Goal: Navigation & Orientation: Find specific page/section

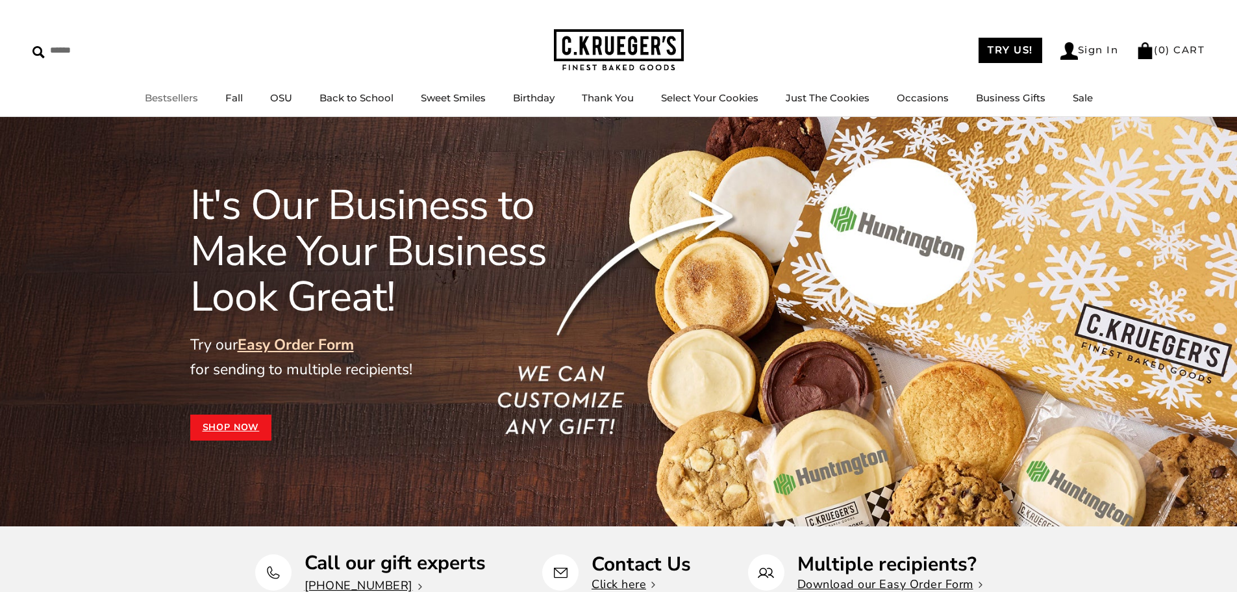
click at [198, 99] on link "Bestsellers" at bounding box center [171, 98] width 53 height 12
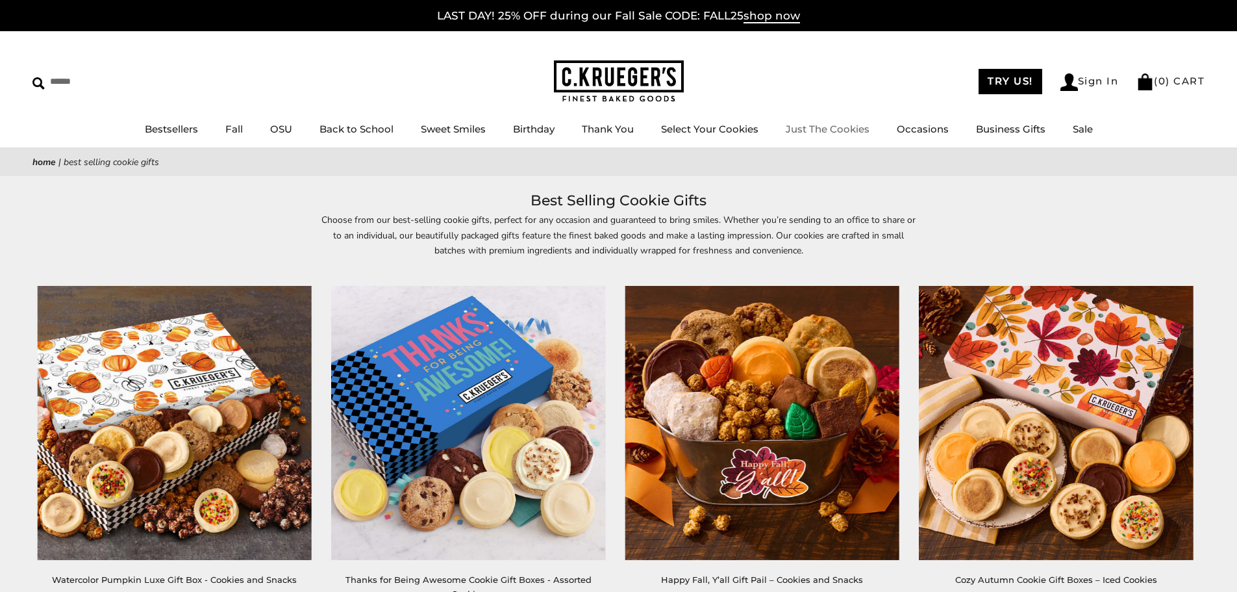
click at [842, 127] on link "Just The Cookies" at bounding box center [828, 129] width 84 height 12
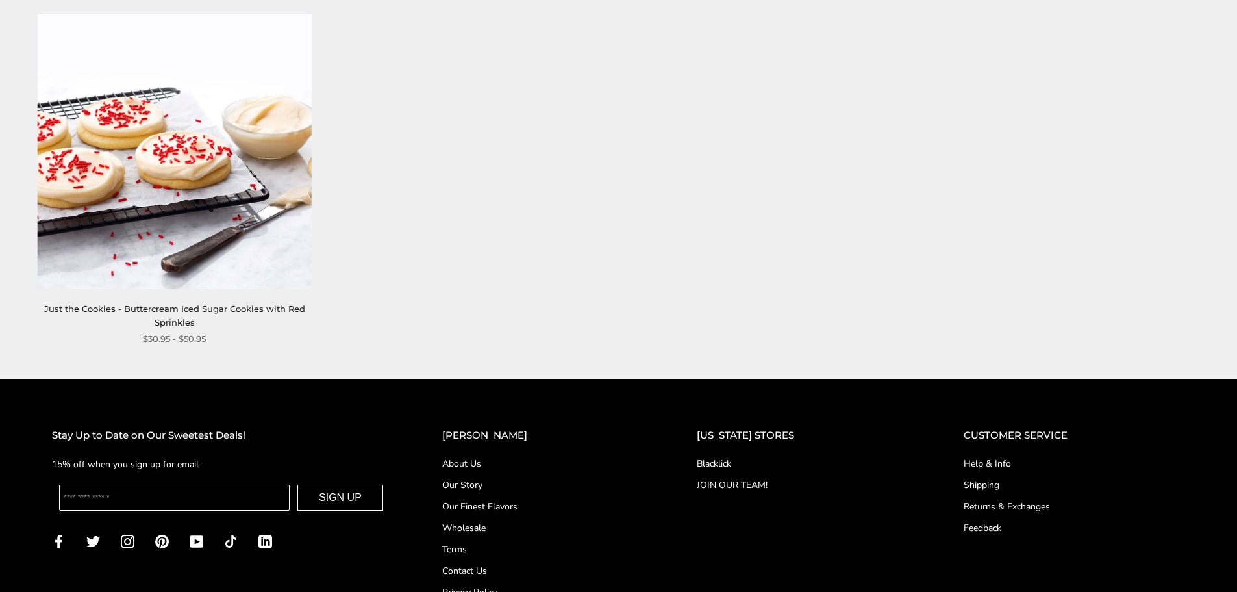
scroll to position [2198, 0]
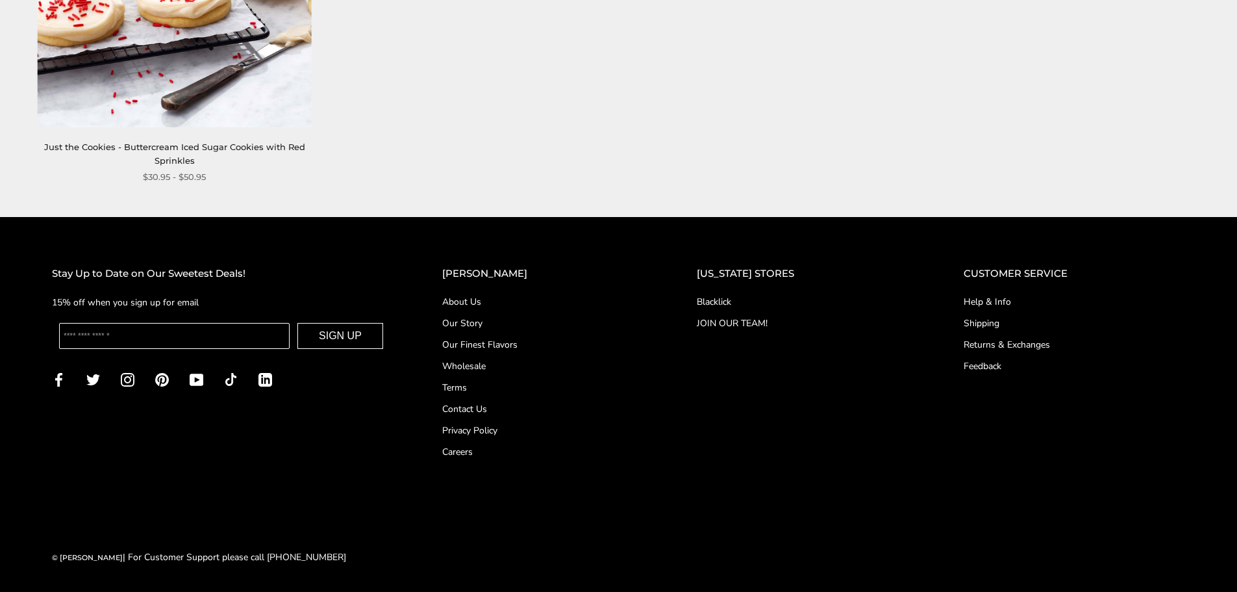
click at [488, 302] on link "About Us" at bounding box center [543, 302] width 203 height 14
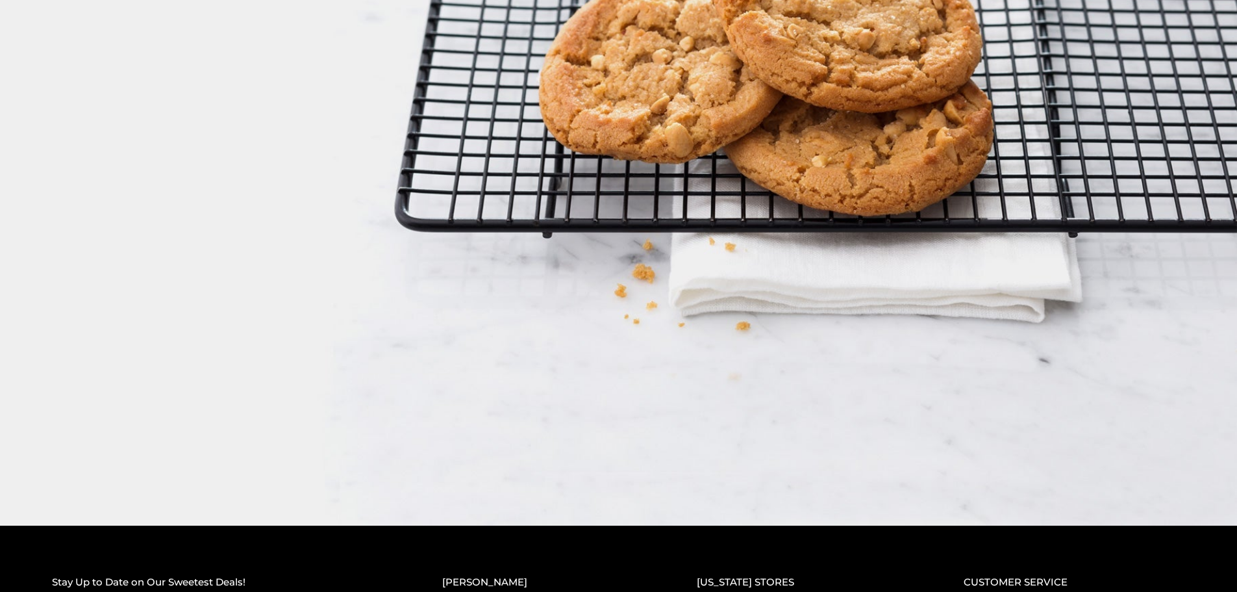
scroll to position [2364, 0]
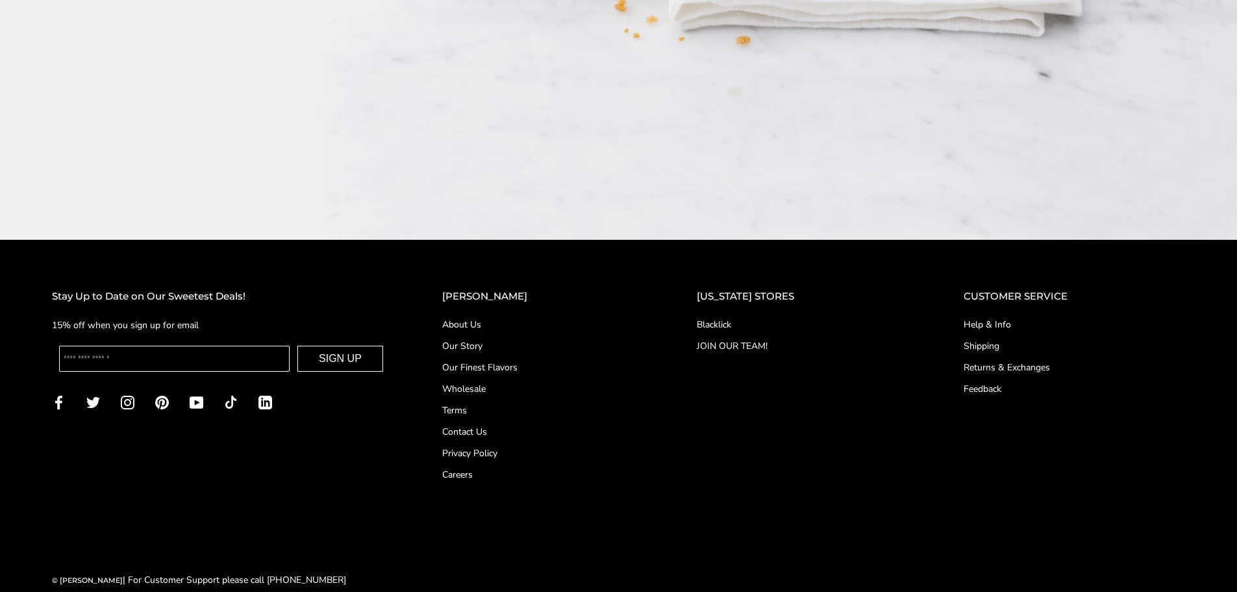
click at [503, 339] on link "Our Story" at bounding box center [543, 346] width 203 height 14
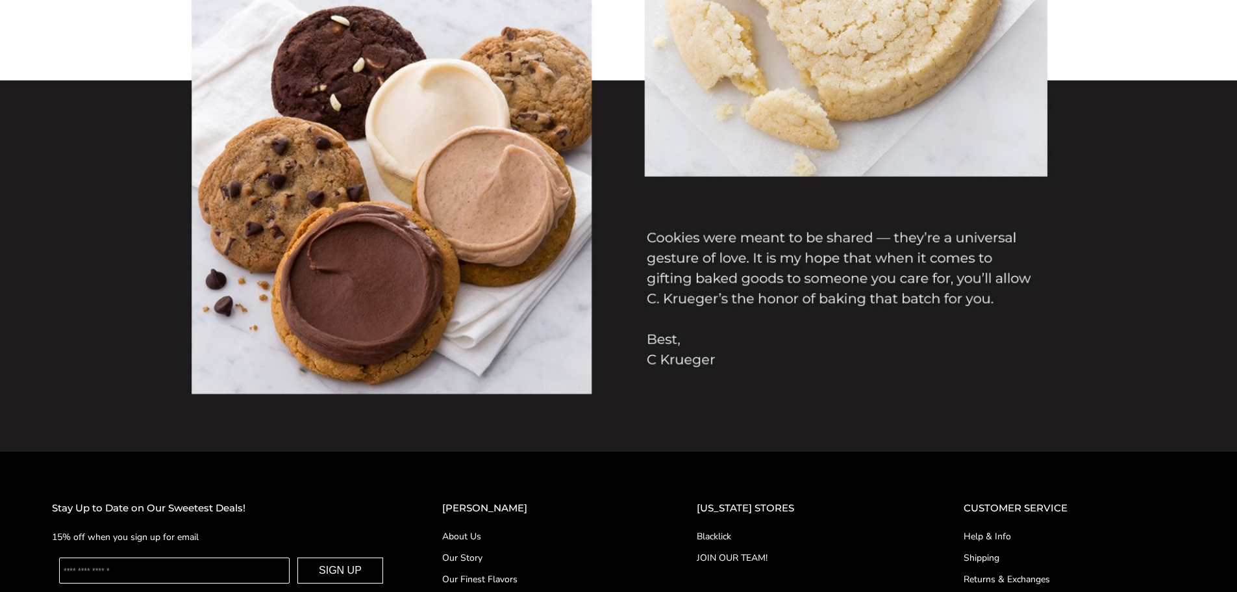
scroll to position [1429, 0]
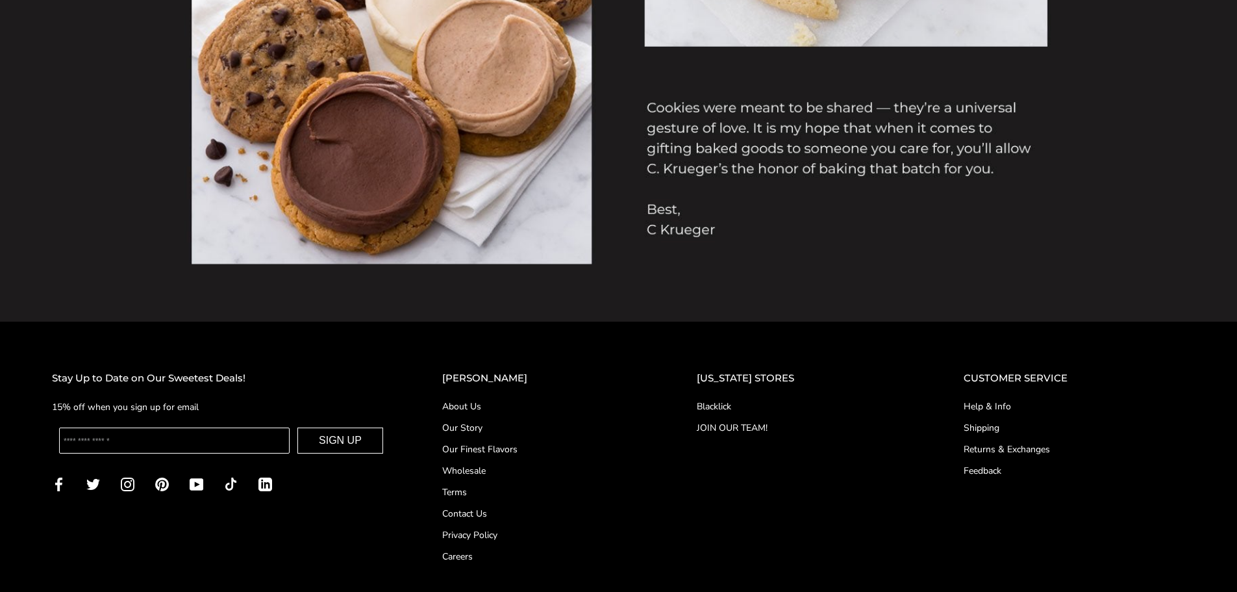
click at [733, 407] on link "Blacklick" at bounding box center [804, 406] width 215 height 14
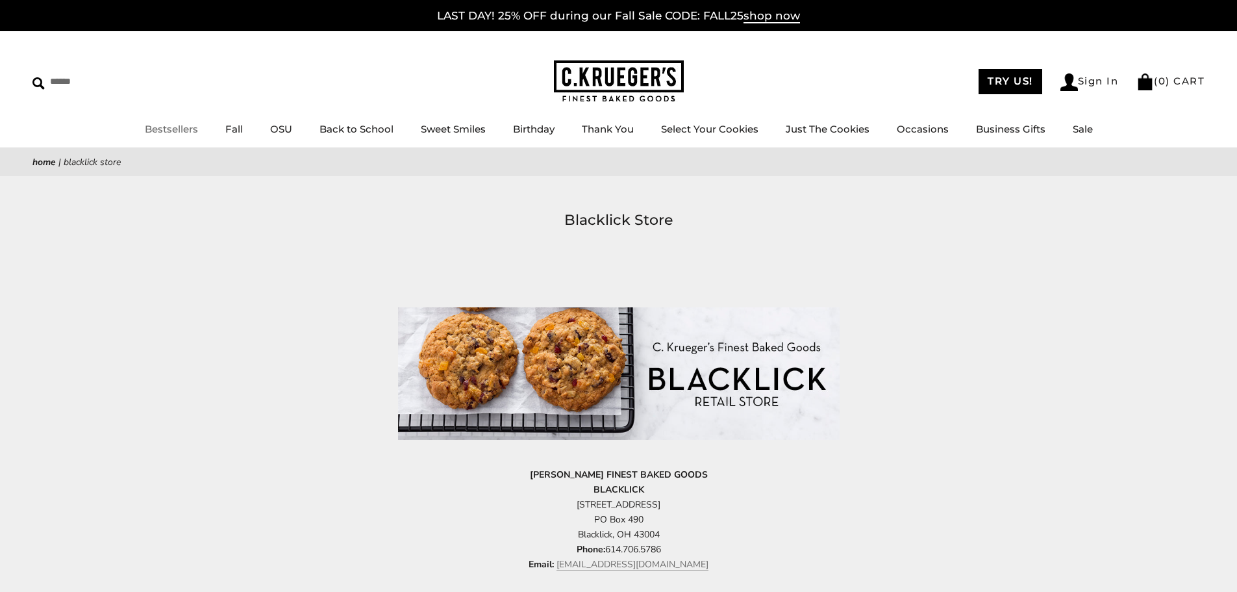
click at [173, 126] on link "Bestsellers" at bounding box center [171, 129] width 53 height 12
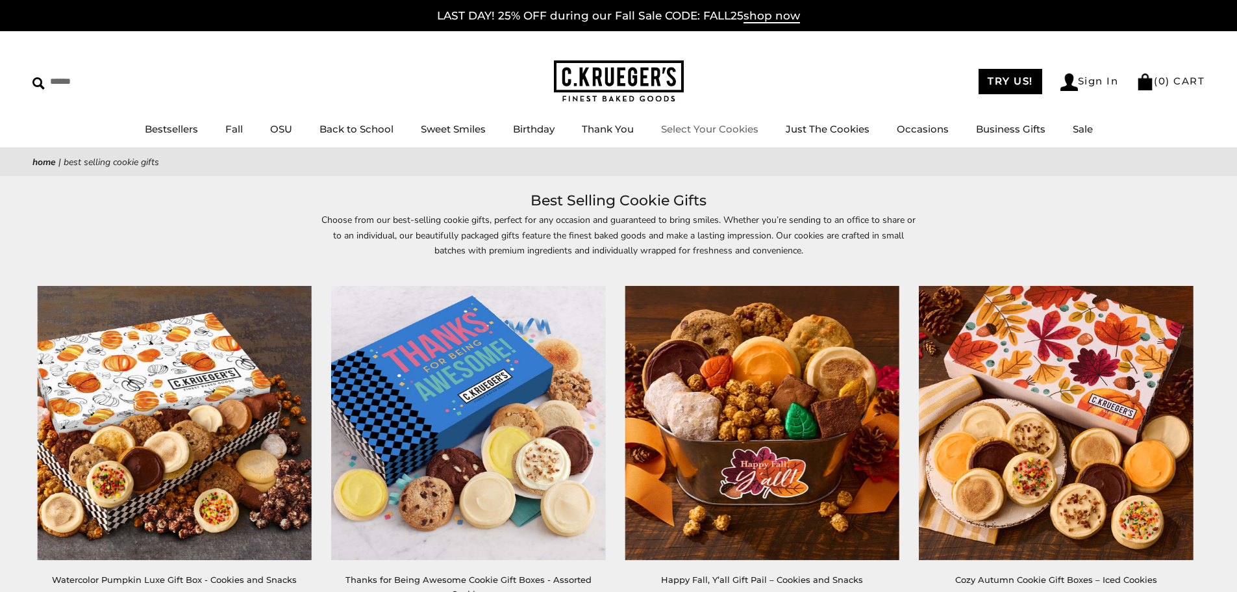
click at [700, 129] on link "Select Your Cookies" at bounding box center [709, 129] width 97 height 12
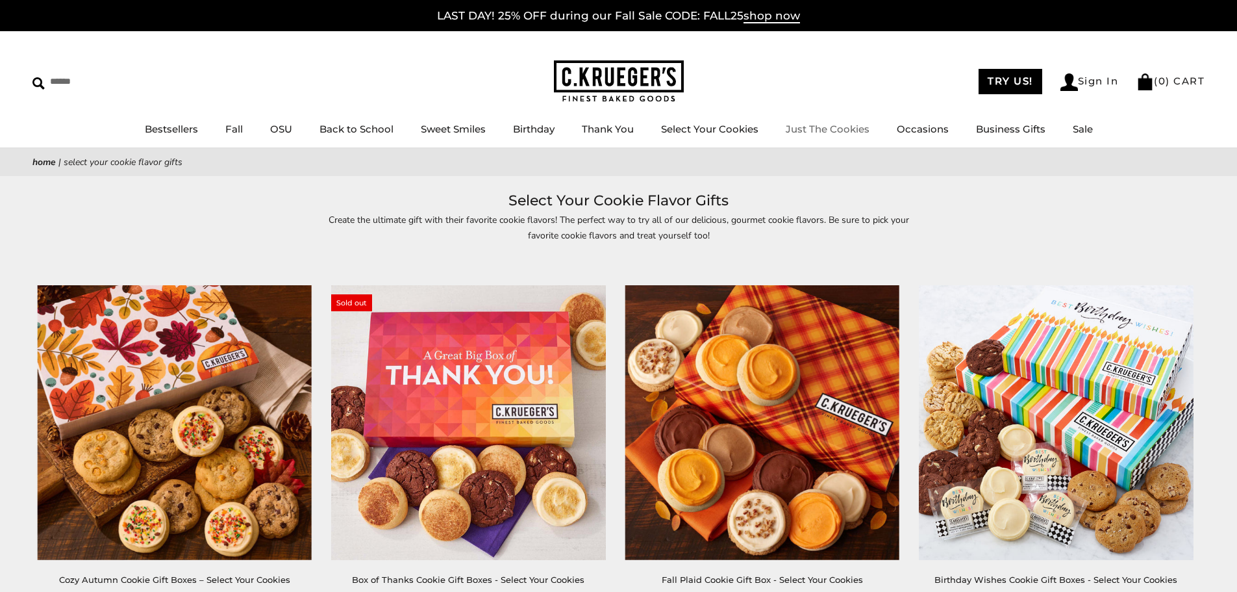
click at [799, 133] on link "Just The Cookies" at bounding box center [828, 129] width 84 height 12
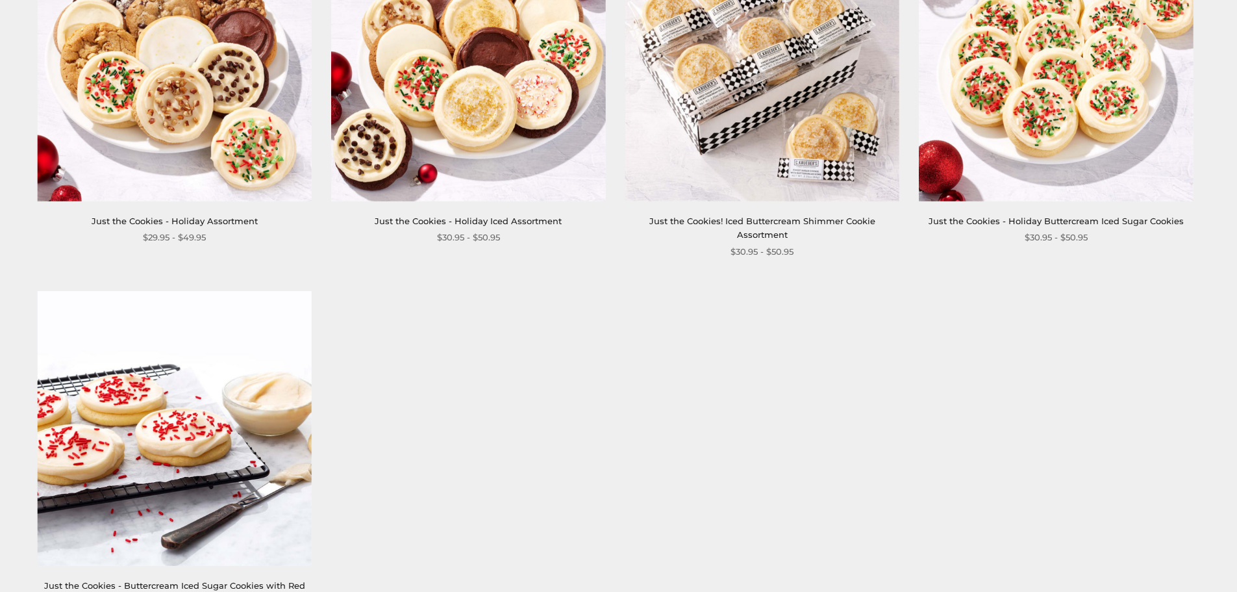
scroll to position [1948, 0]
